Goal: Task Accomplishment & Management: Manage account settings

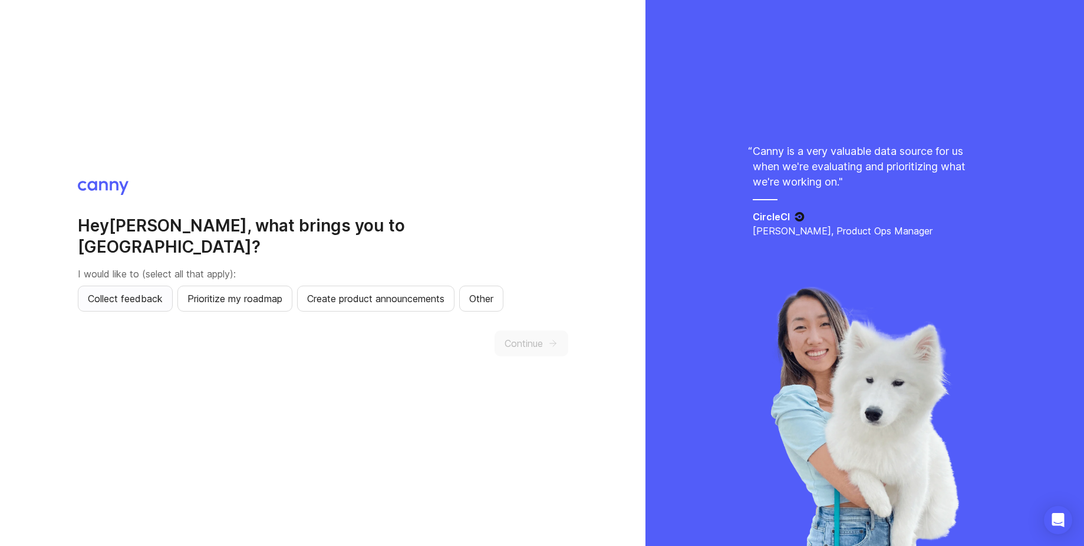
click at [118, 292] on span "Collect feedback" at bounding box center [125, 299] width 75 height 14
click at [516, 336] on span "Continue" at bounding box center [523, 343] width 38 height 14
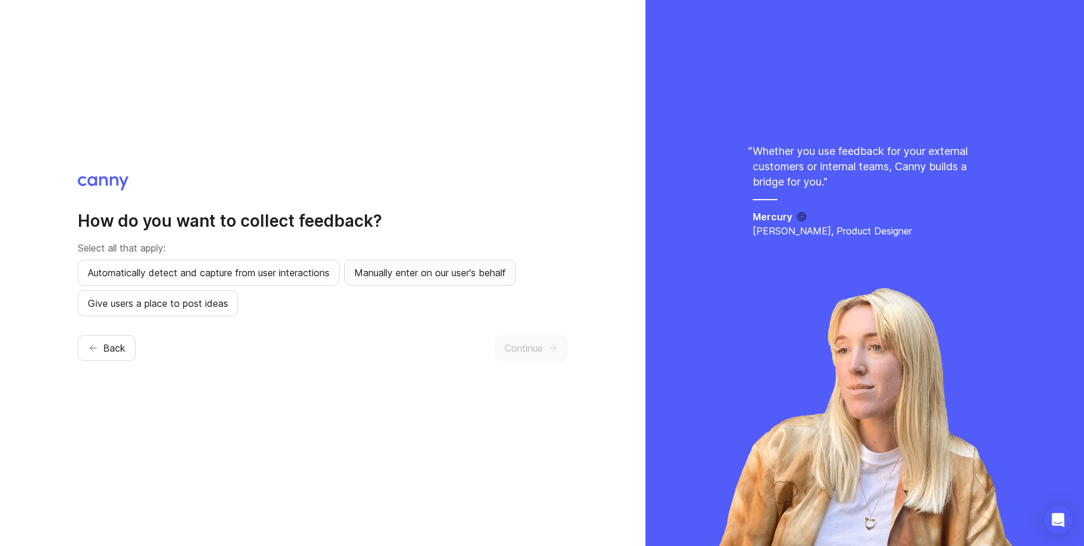
click at [457, 270] on span "Manually enter on our user's behalf" at bounding box center [429, 273] width 151 height 14
click at [522, 348] on span "Continue" at bounding box center [523, 348] width 38 height 14
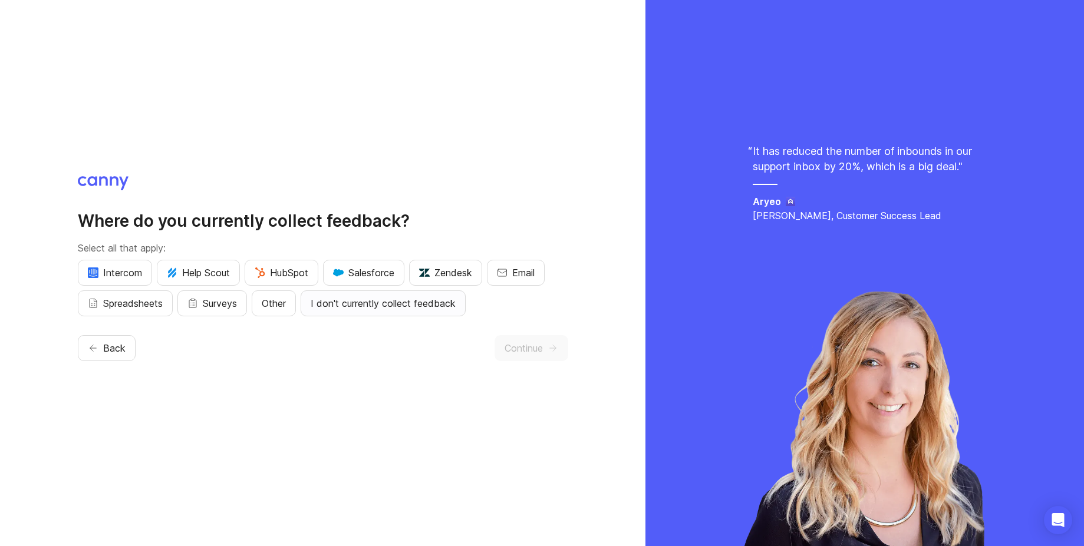
click at [421, 308] on span "I don't currently collect feedback" at bounding box center [383, 303] width 145 height 14
click at [535, 346] on span "Continue" at bounding box center [523, 348] width 38 height 14
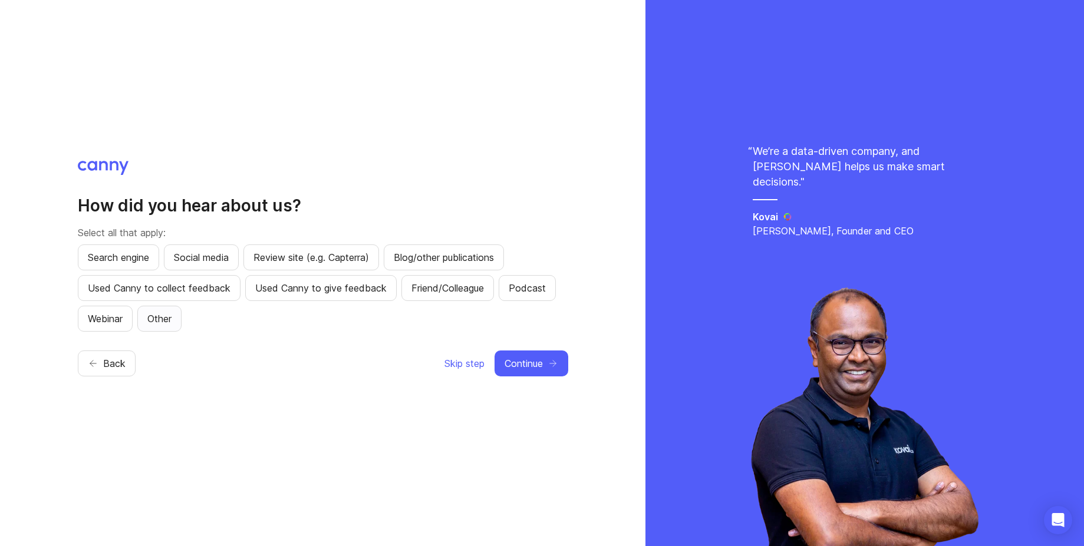
click at [158, 325] on span "Other" at bounding box center [159, 319] width 24 height 14
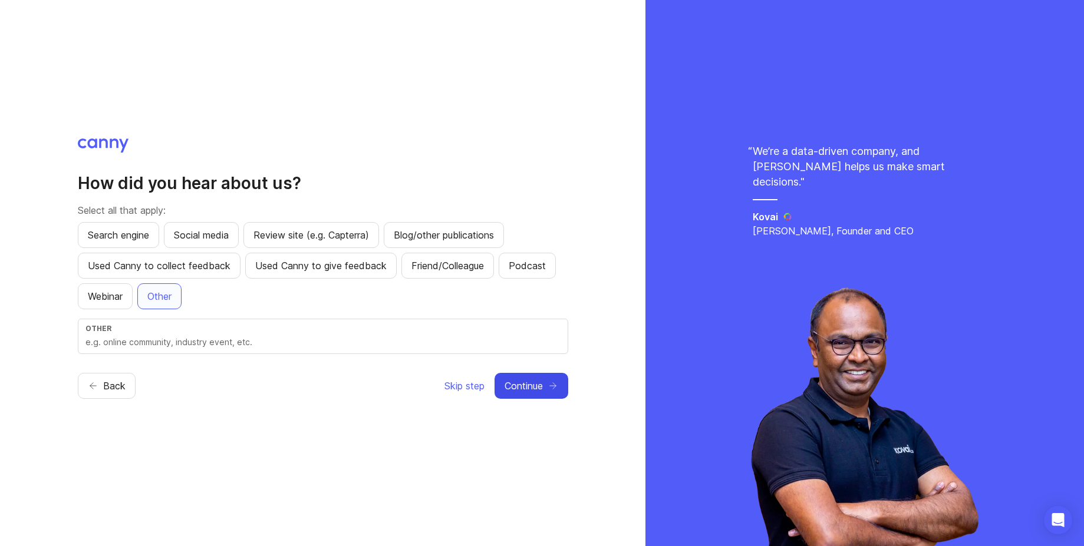
click at [550, 379] on button "Continue" at bounding box center [531, 386] width 74 height 26
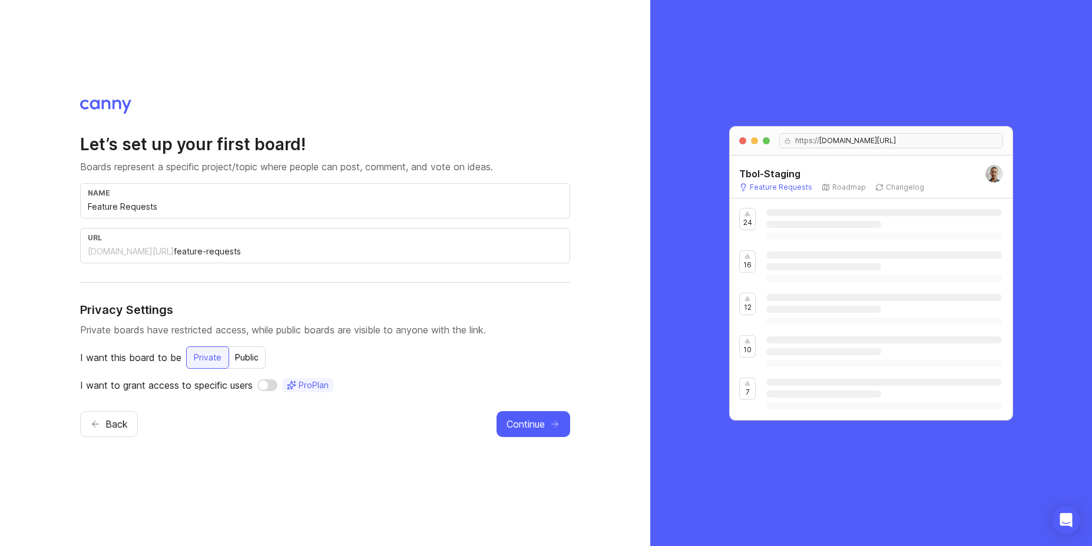
click at [250, 366] on div "Public" at bounding box center [247, 357] width 38 height 21
click at [202, 366] on div "Private" at bounding box center [207, 357] width 42 height 21
click at [238, 359] on div "Public" at bounding box center [247, 357] width 38 height 21
click at [218, 361] on div "Private" at bounding box center [207, 357] width 42 height 21
click at [528, 425] on span "Continue" at bounding box center [526, 424] width 38 height 14
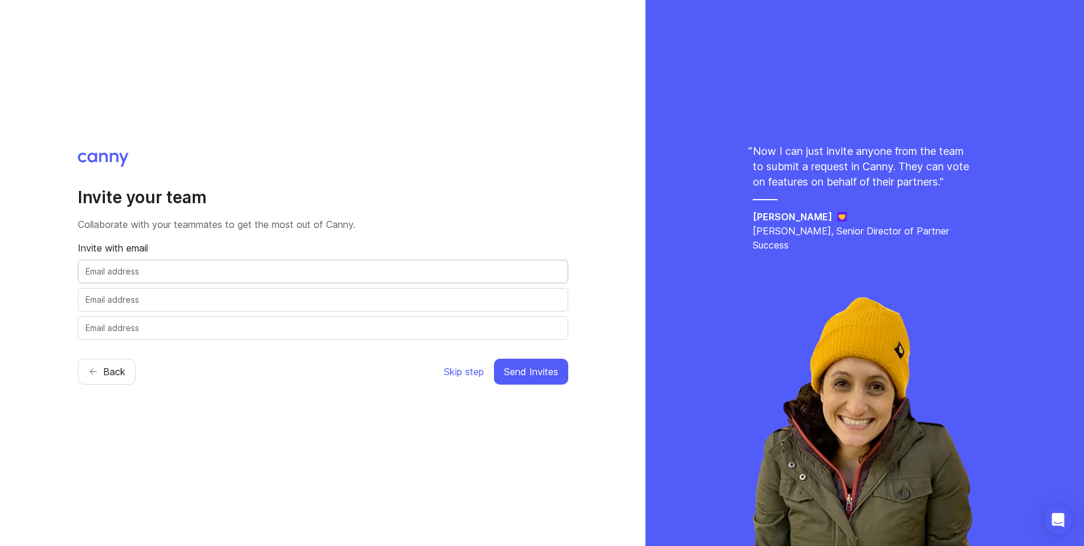
click at [192, 276] on input "text" at bounding box center [322, 271] width 475 height 13
type input "s"
click at [247, 271] on input "text" at bounding box center [322, 271] width 475 height 13
paste input "[EMAIL_ADDRESS][DOMAIN_NAME]"
type input "[EMAIL_ADDRESS][DOMAIN_NAME]"
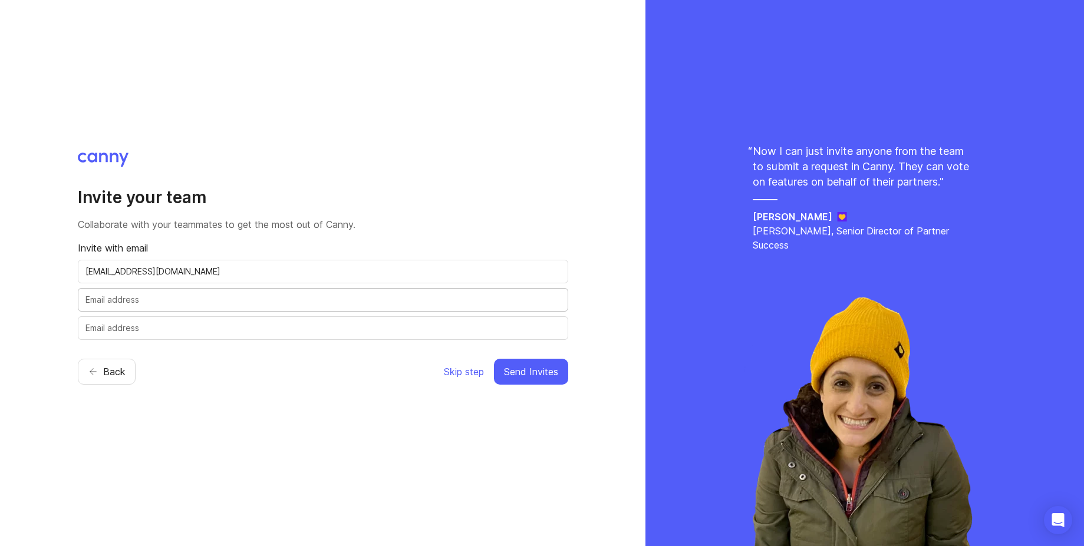
click at [220, 302] on input "text" at bounding box center [322, 299] width 475 height 13
click at [279, 292] on div at bounding box center [323, 300] width 490 height 24
paste input "[MEDICAL_DATA][EMAIL_ADDRESS][DOMAIN_NAME]"
type input "[MEDICAL_DATA][EMAIL_ADDRESS][DOMAIN_NAME]"
click at [300, 349] on div "Invite your team Collaborate with your teammates to get the most out of [PERSON…" at bounding box center [323, 274] width 490 height 242
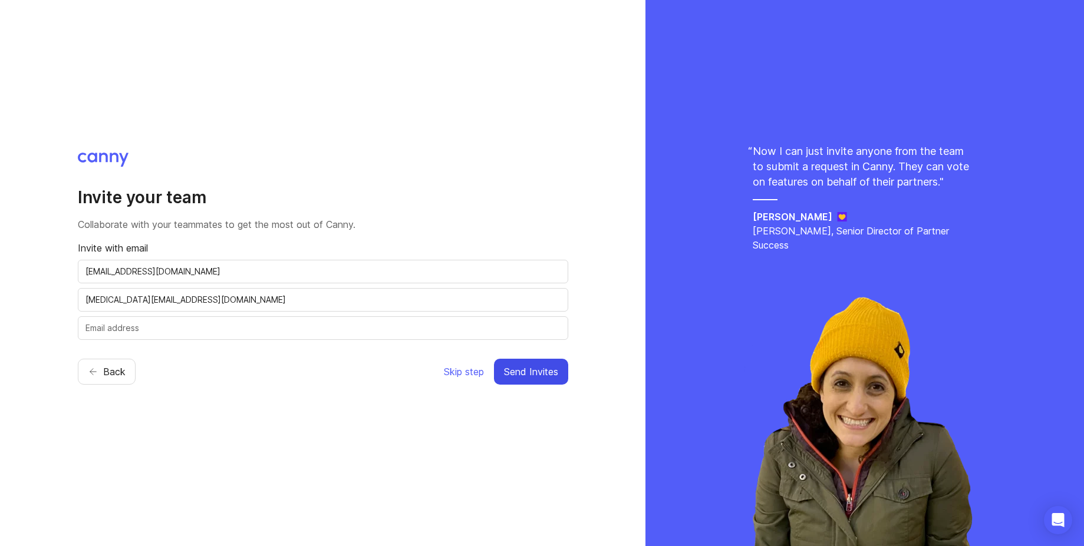
click at [531, 378] on span "Send Invites" at bounding box center [531, 372] width 54 height 14
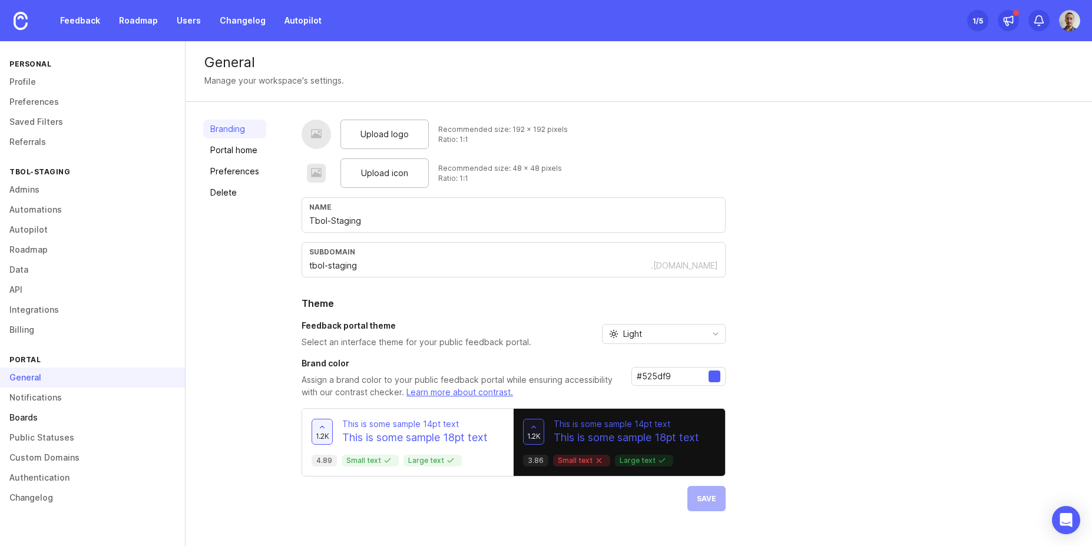
click at [29, 420] on link "Boards" at bounding box center [92, 418] width 185 height 20
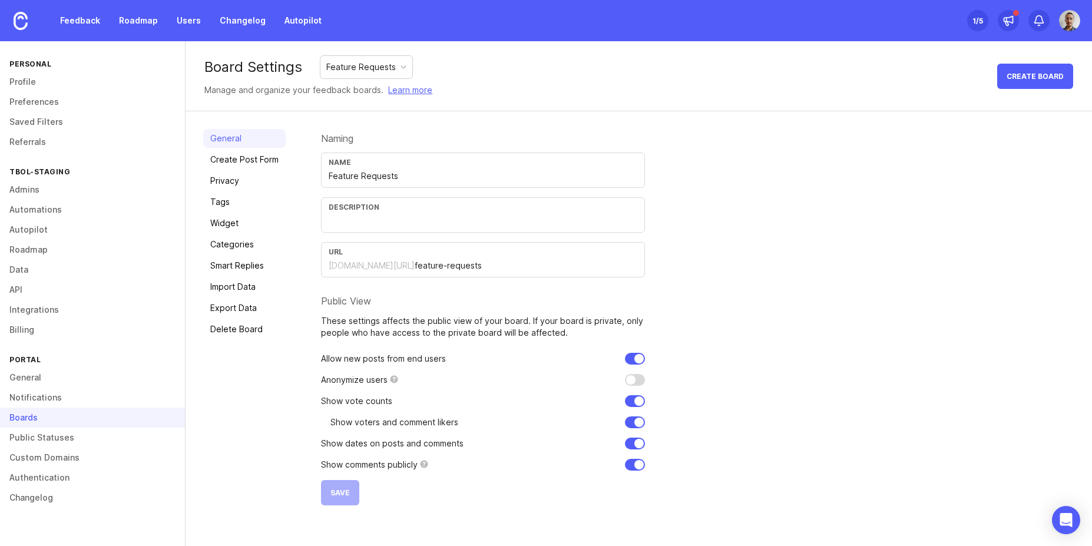
click at [379, 184] on div "Name Feature Requests" at bounding box center [483, 170] width 324 height 35
type input "TBOL STAGING"
click at [339, 495] on span "Save" at bounding box center [340, 492] width 19 height 9
click at [10, 88] on link "Profile" at bounding box center [92, 82] width 185 height 20
